Goal: Task Accomplishment & Management: Manage account settings

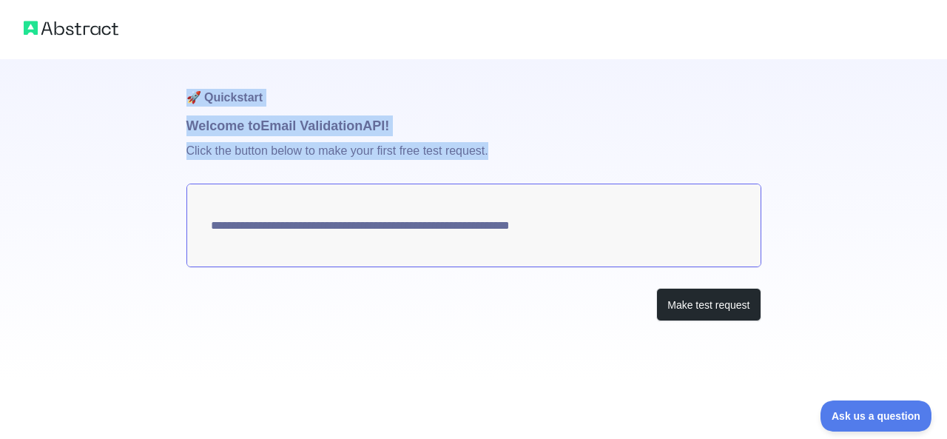
drag, startPoint x: 157, startPoint y: 99, endPoint x: 518, endPoint y: 155, distance: 365.4
click at [518, 155] on div "**********" at bounding box center [473, 190] width 947 height 380
copy div "🚀 Quickstart Welcome to Email Validation API! Click the button below to make yo…"
drag, startPoint x: 206, startPoint y: 225, endPoint x: 594, endPoint y: 236, distance: 388.0
click at [594, 236] on textarea "**********" at bounding box center [474, 226] width 575 height 84
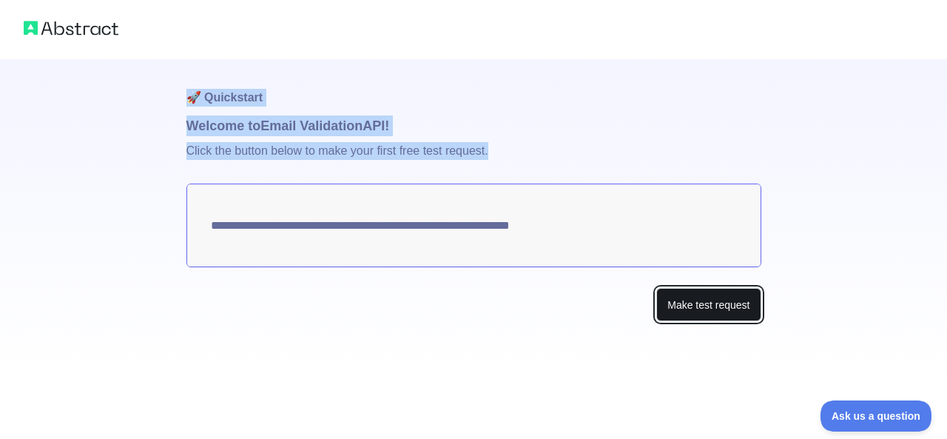
click at [682, 303] on button "Make test request" at bounding box center [708, 304] width 104 height 33
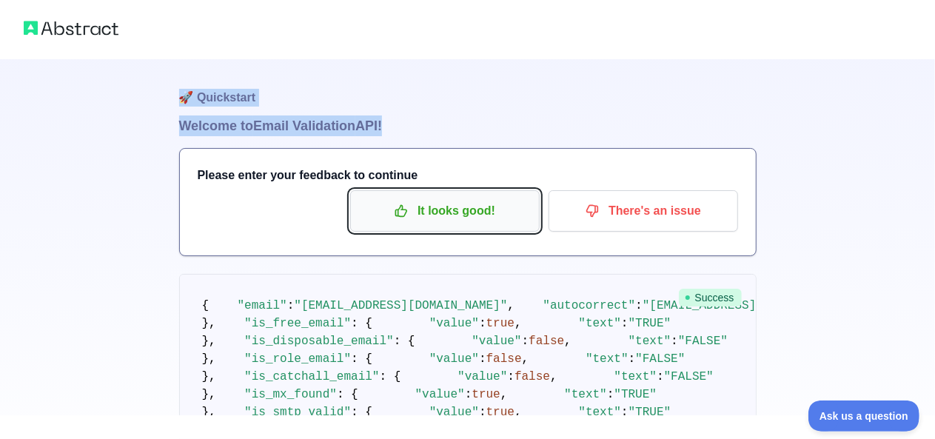
click at [457, 198] on p "It looks good!" at bounding box center [444, 210] width 167 height 25
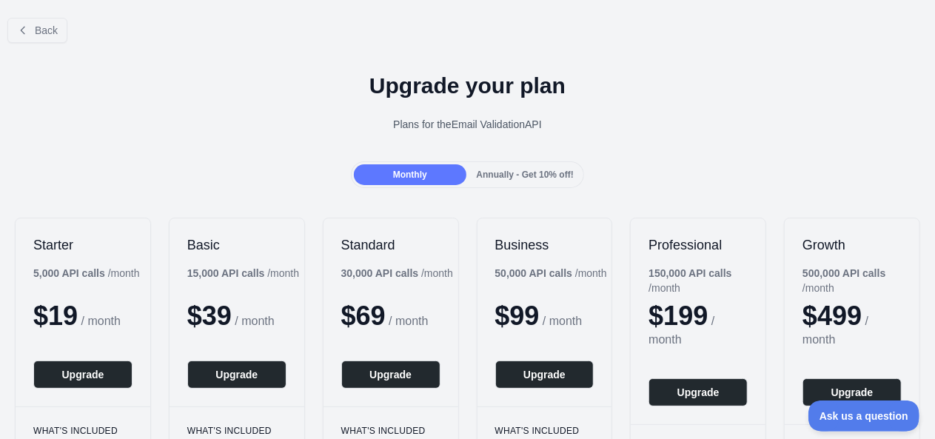
click at [448, 94] on h1 "Upgrade your plan" at bounding box center [467, 86] width 911 height 27
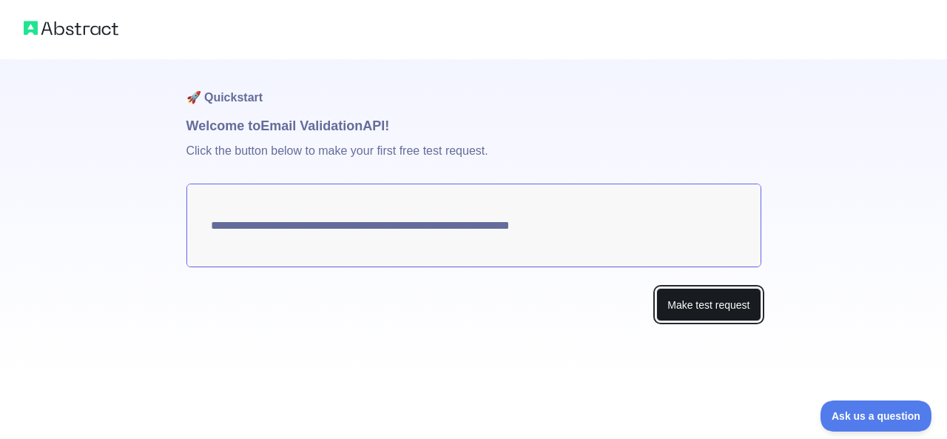
click at [688, 306] on button "Make test request" at bounding box center [708, 304] width 104 height 33
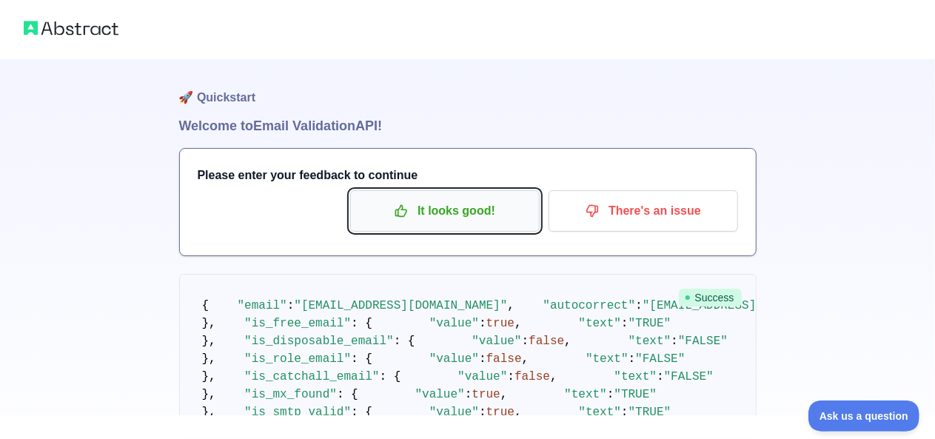
click at [451, 212] on p "It looks good!" at bounding box center [444, 210] width 167 height 25
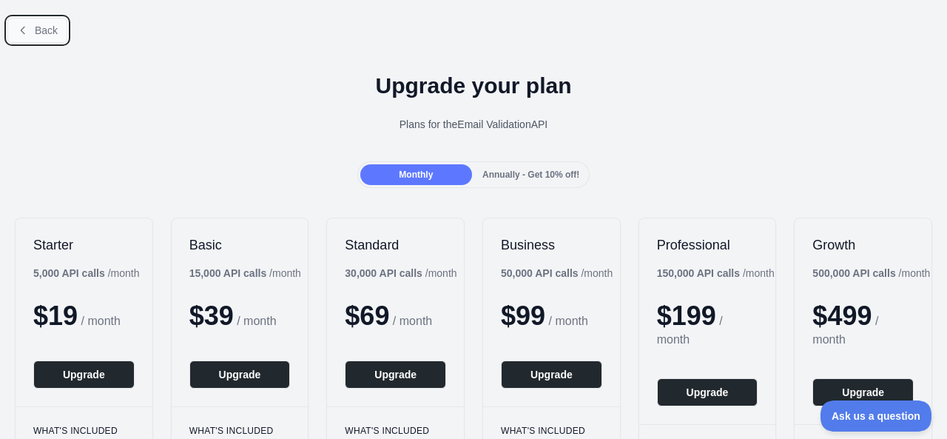
click at [44, 27] on span "Back" at bounding box center [46, 30] width 23 height 12
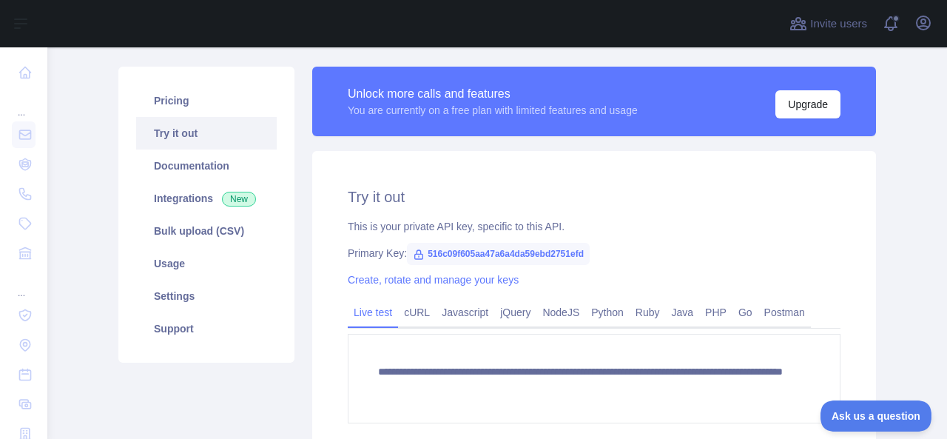
scroll to position [58, 0]
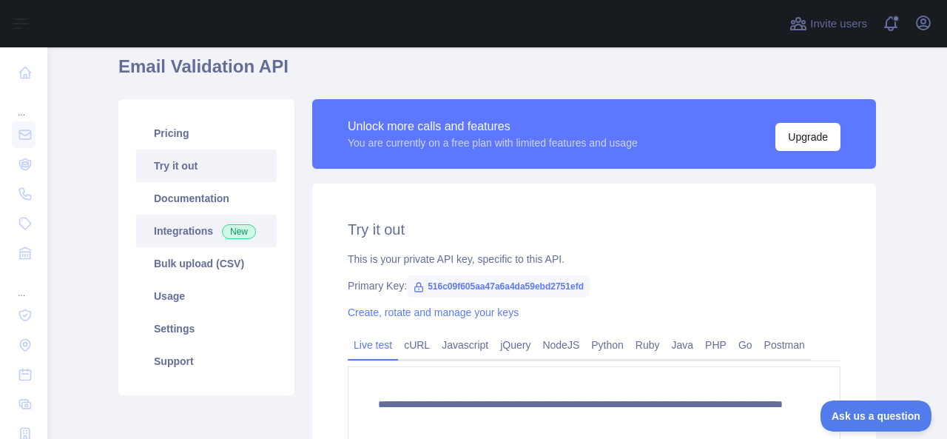
click at [171, 223] on link "Integrations New" at bounding box center [206, 231] width 141 height 33
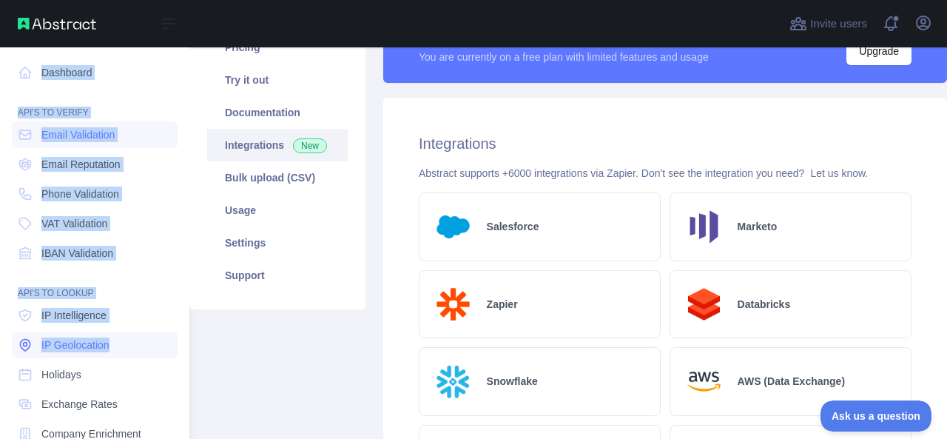
drag, startPoint x: 10, startPoint y: 62, endPoint x: 154, endPoint y: 343, distance: 315.5
click at [154, 343] on div "Dashboard API'S TO VERIFY Email Validation Email Reputation Phone Validation VA…" at bounding box center [94, 319] width 189 height 639
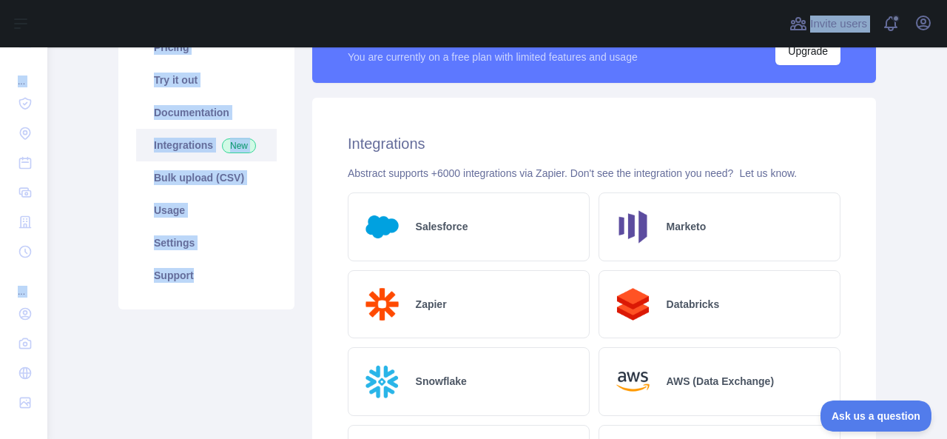
drag, startPoint x: 7, startPoint y: 64, endPoint x: 189, endPoint y: 391, distance: 374.7
click at [189, 391] on div "Open sidebar Open sidebar ... ... ... Invite users View notifications Open user…" at bounding box center [473, 219] width 947 height 439
copy div "... ... ... Invite users View notifications Open user menu Email Validation API…"
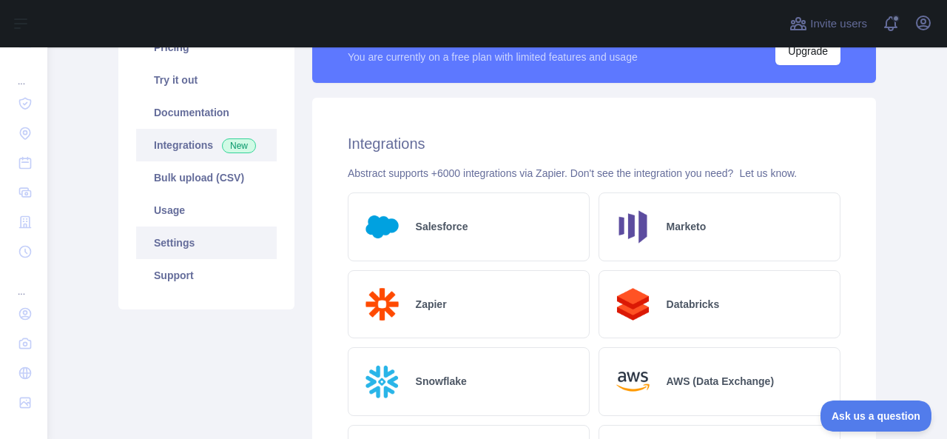
click at [198, 243] on link "Settings" at bounding box center [206, 242] width 141 height 33
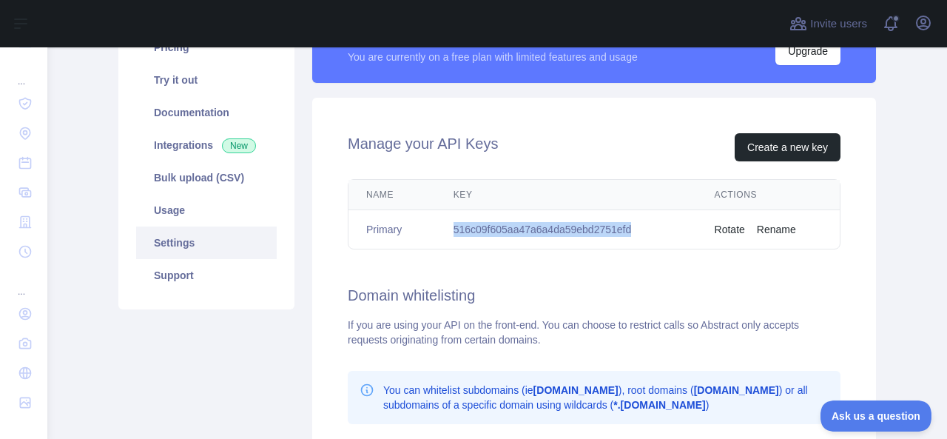
drag, startPoint x: 441, startPoint y: 225, endPoint x: 648, endPoint y: 220, distance: 206.6
click at [648, 220] on td "516c09f605aa47a6a4da59ebd2751efd" at bounding box center [566, 229] width 261 height 39
copy td "516c09f605aa47a6a4da59ebd2751efd"
